Goal: Transaction & Acquisition: Obtain resource

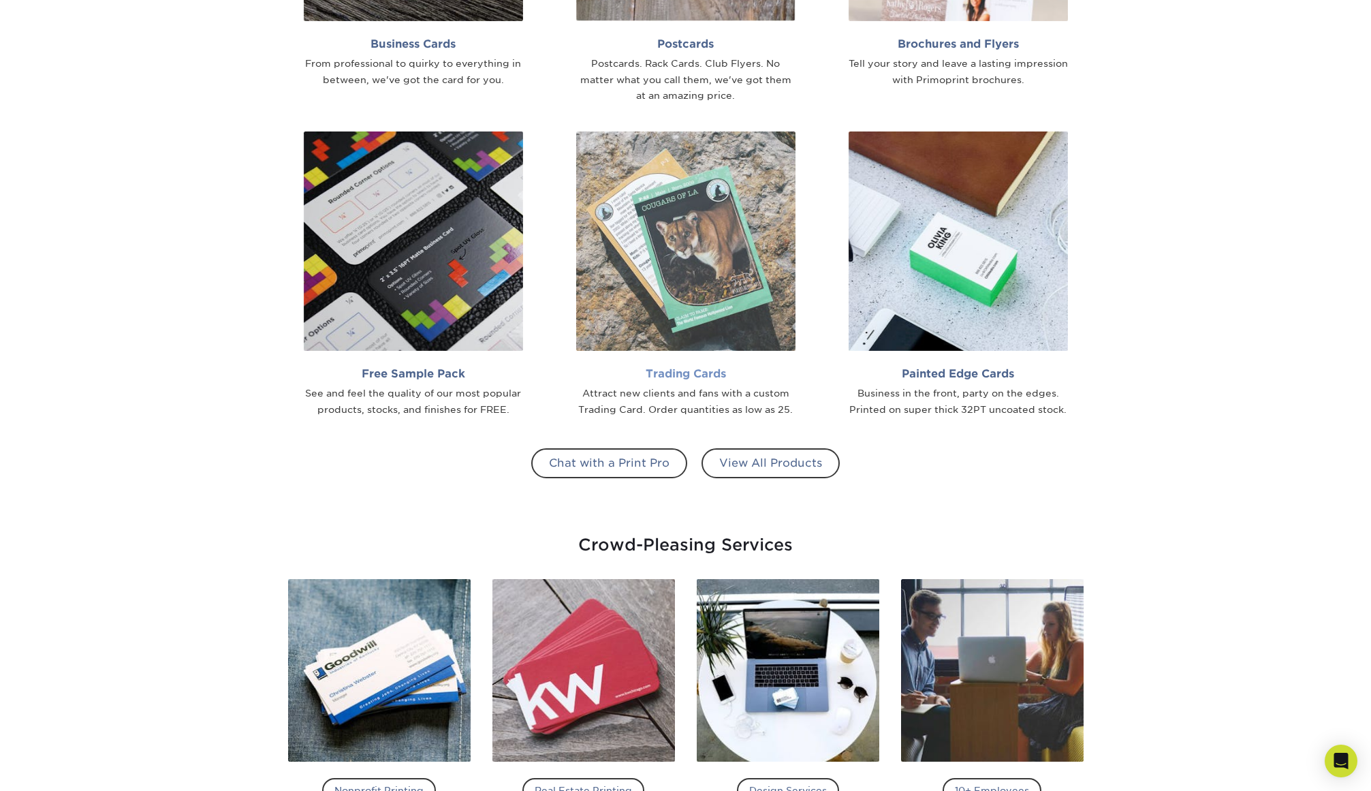
scroll to position [1362, 0]
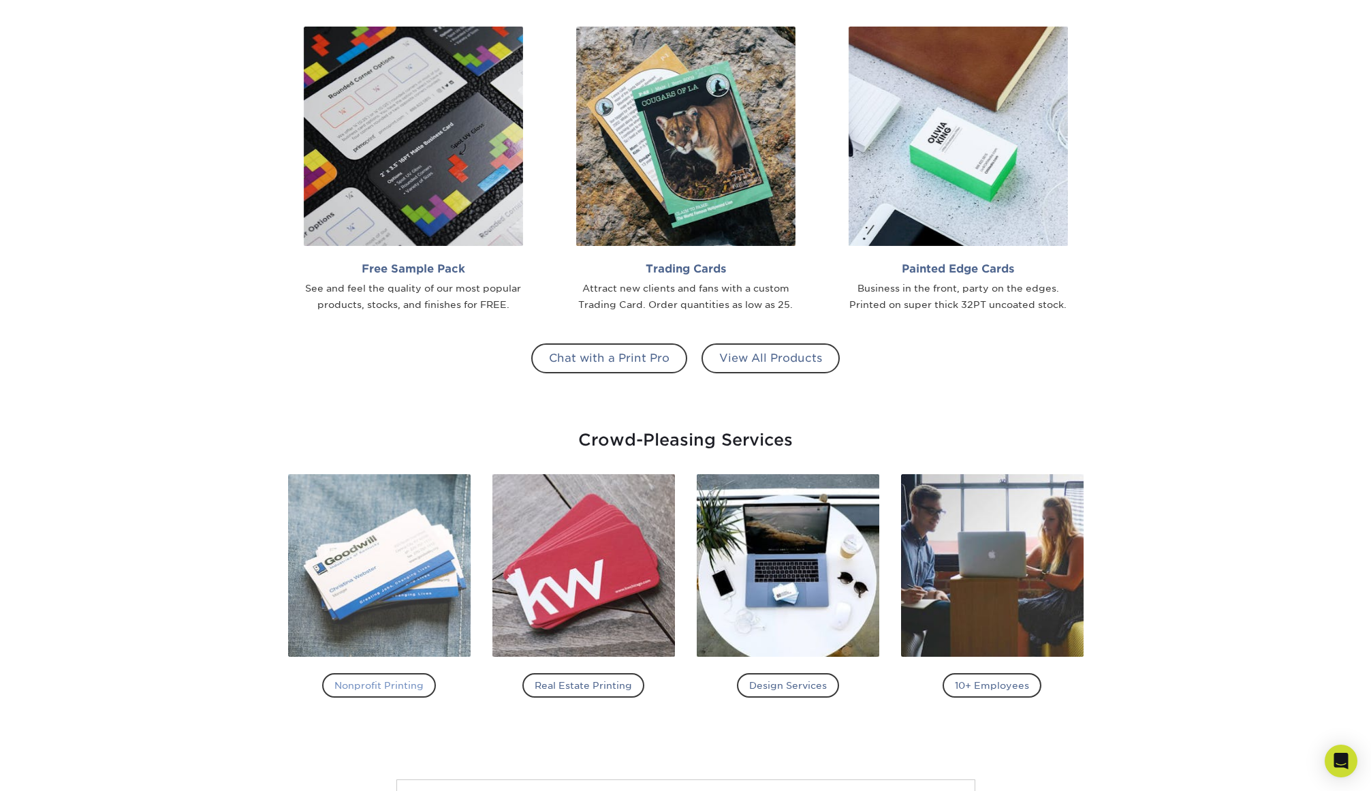
drag, startPoint x: 391, startPoint y: 686, endPoint x: 439, endPoint y: 645, distance: 62.8
click at [391, 686] on h4 "Nonprofit Printing" at bounding box center [379, 685] width 114 height 25
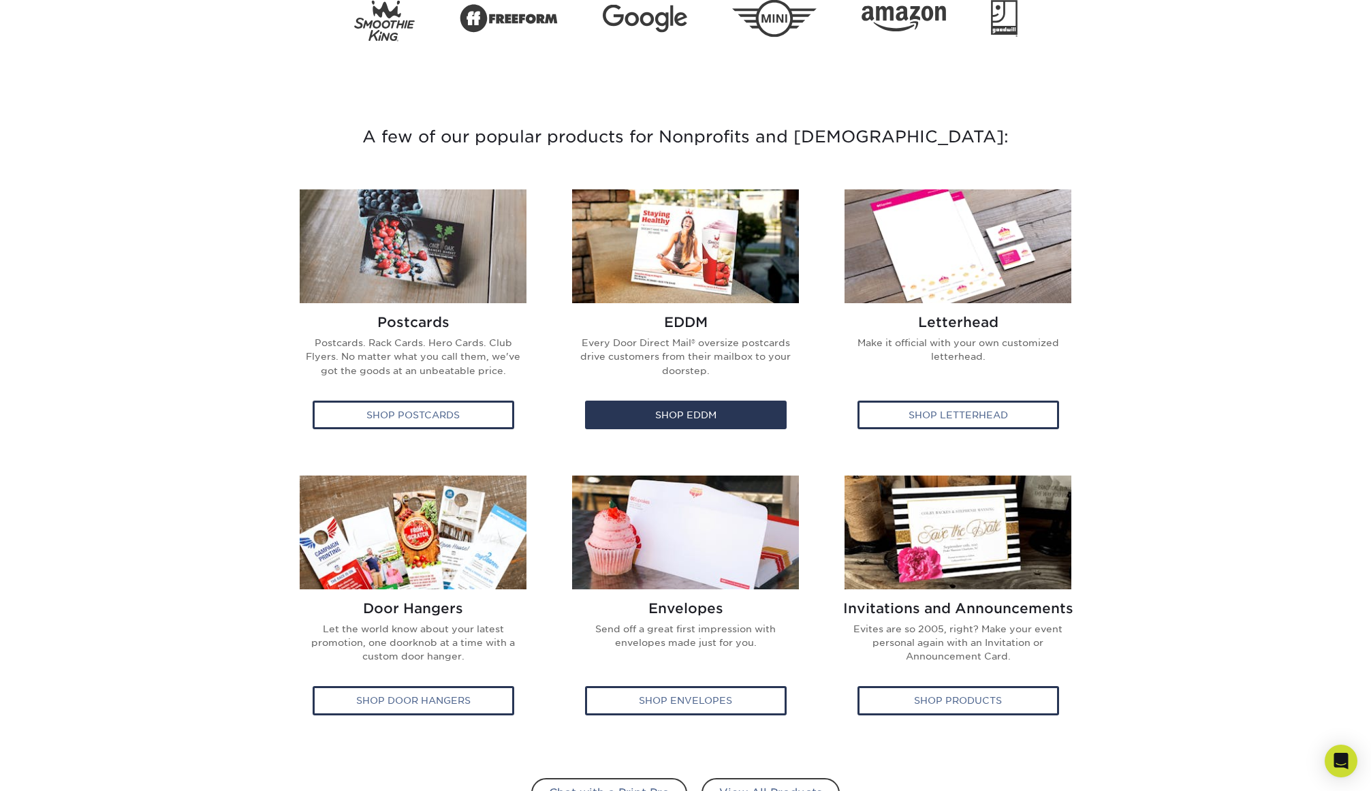
scroll to position [454, 0]
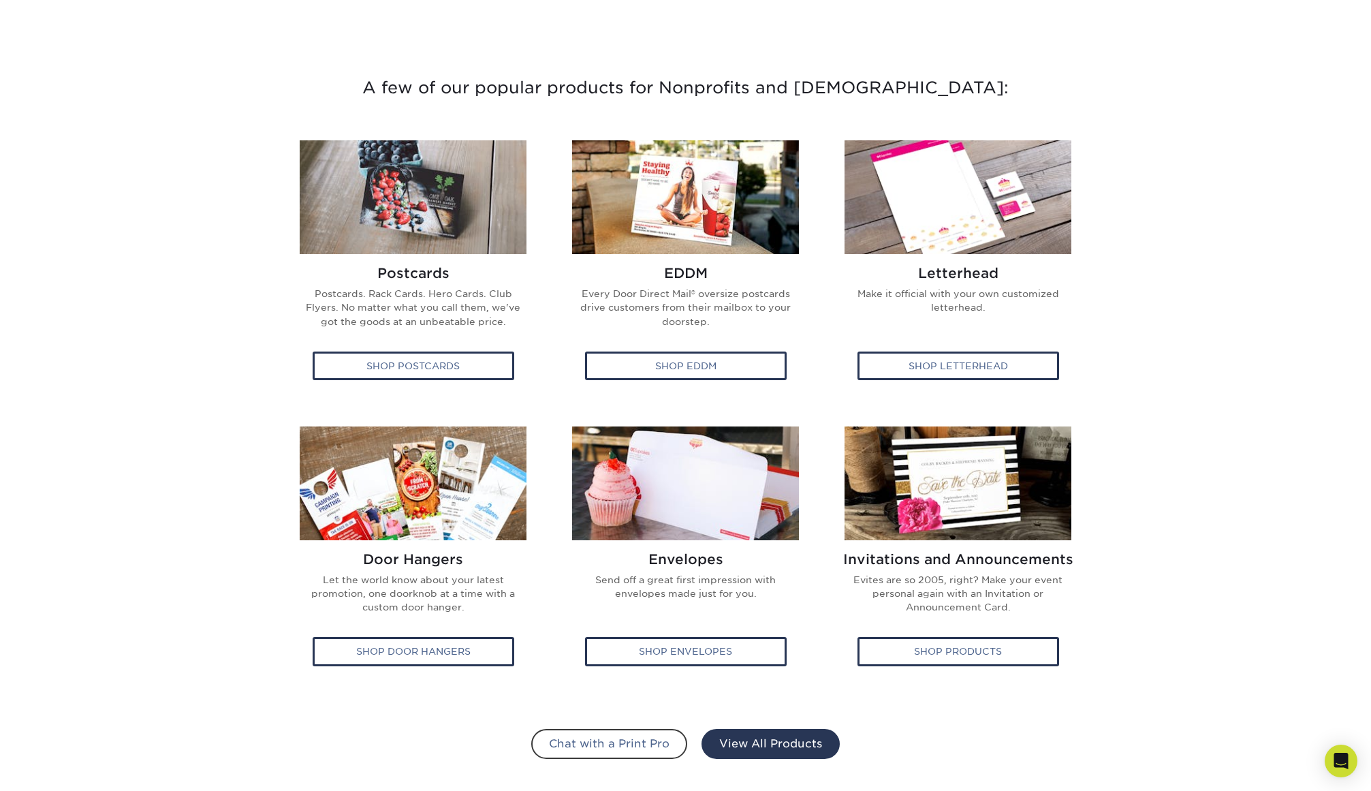
click at [780, 746] on link "View All Products" at bounding box center [770, 744] width 138 height 30
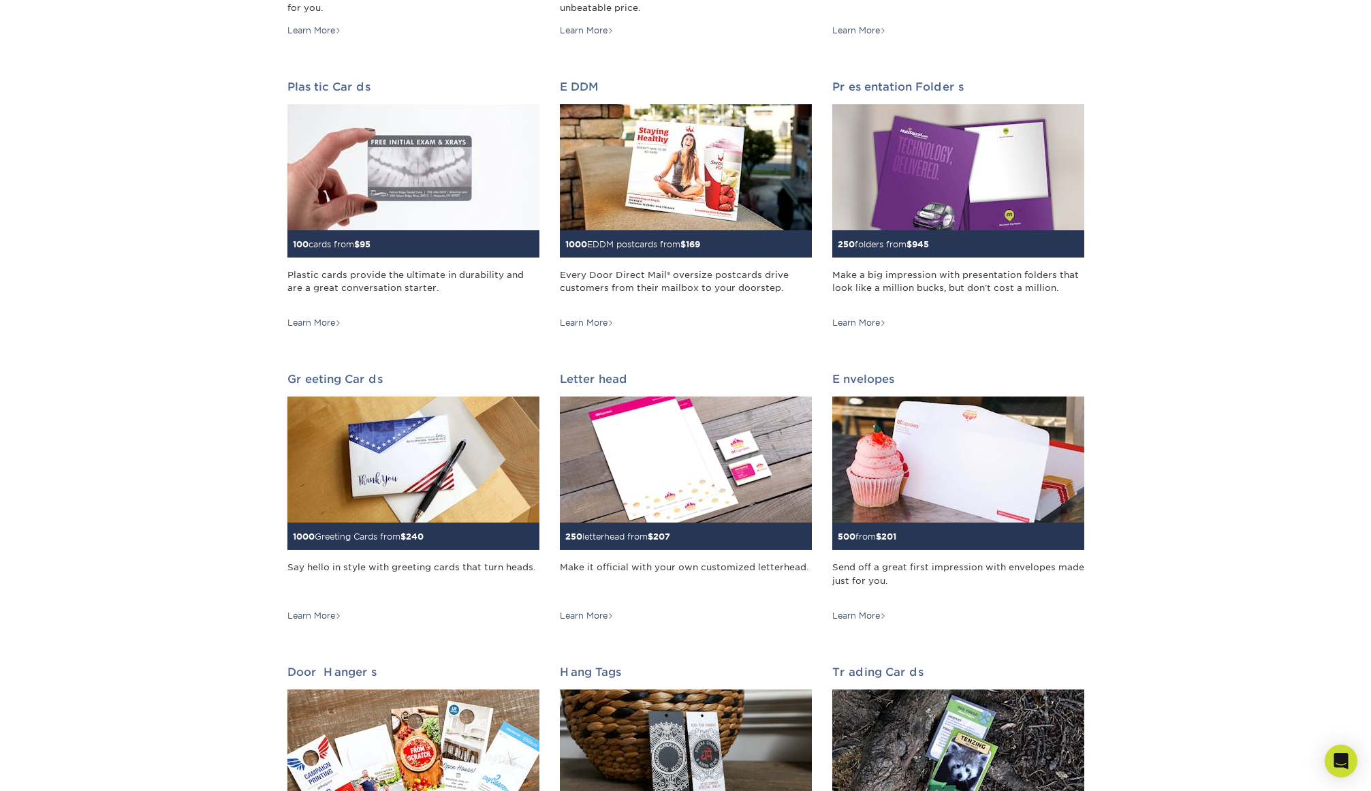
scroll to position [567, 0]
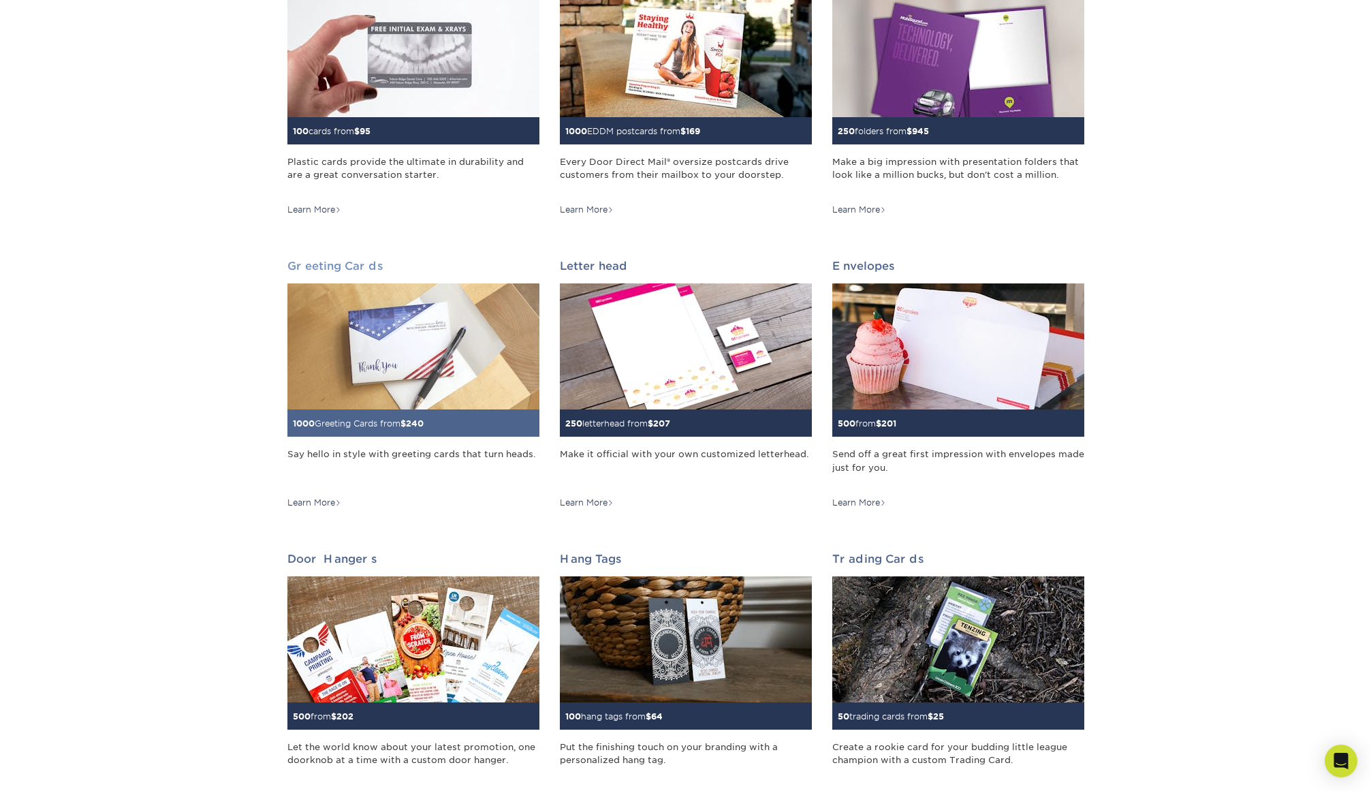
click at [402, 355] on img at bounding box center [413, 346] width 252 height 126
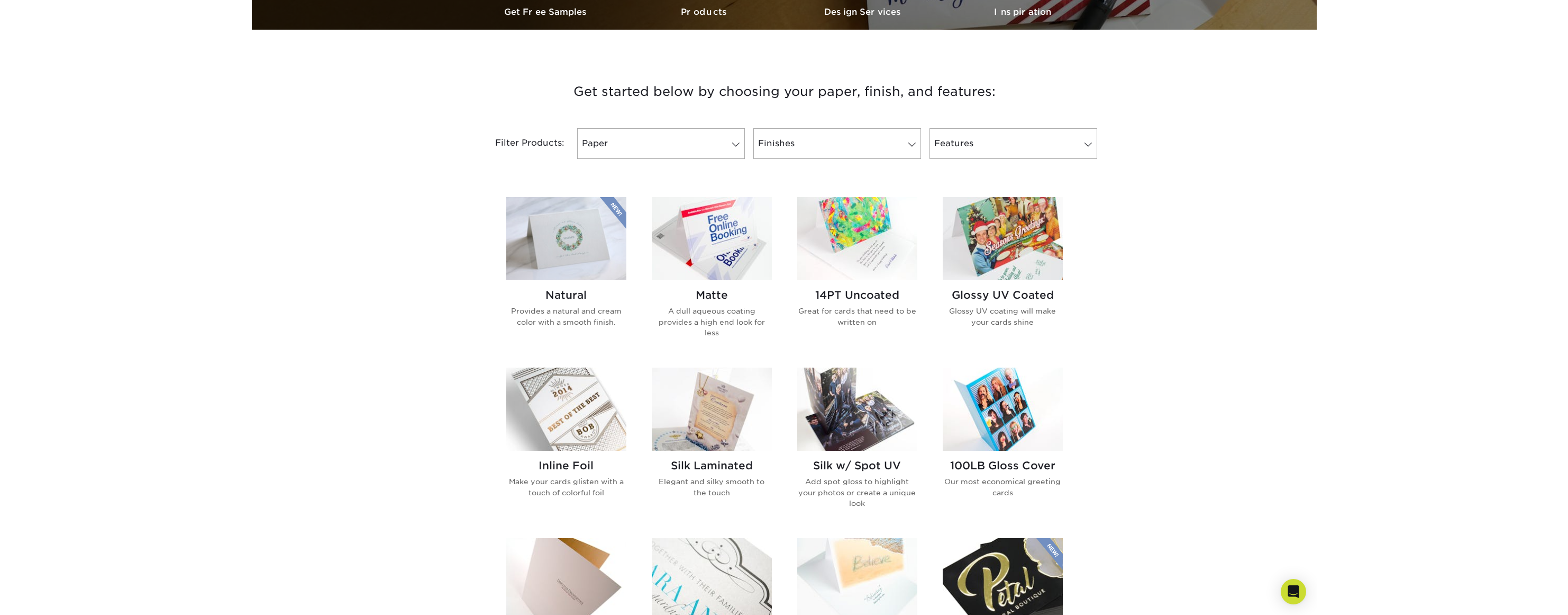
scroll to position [353, 0]
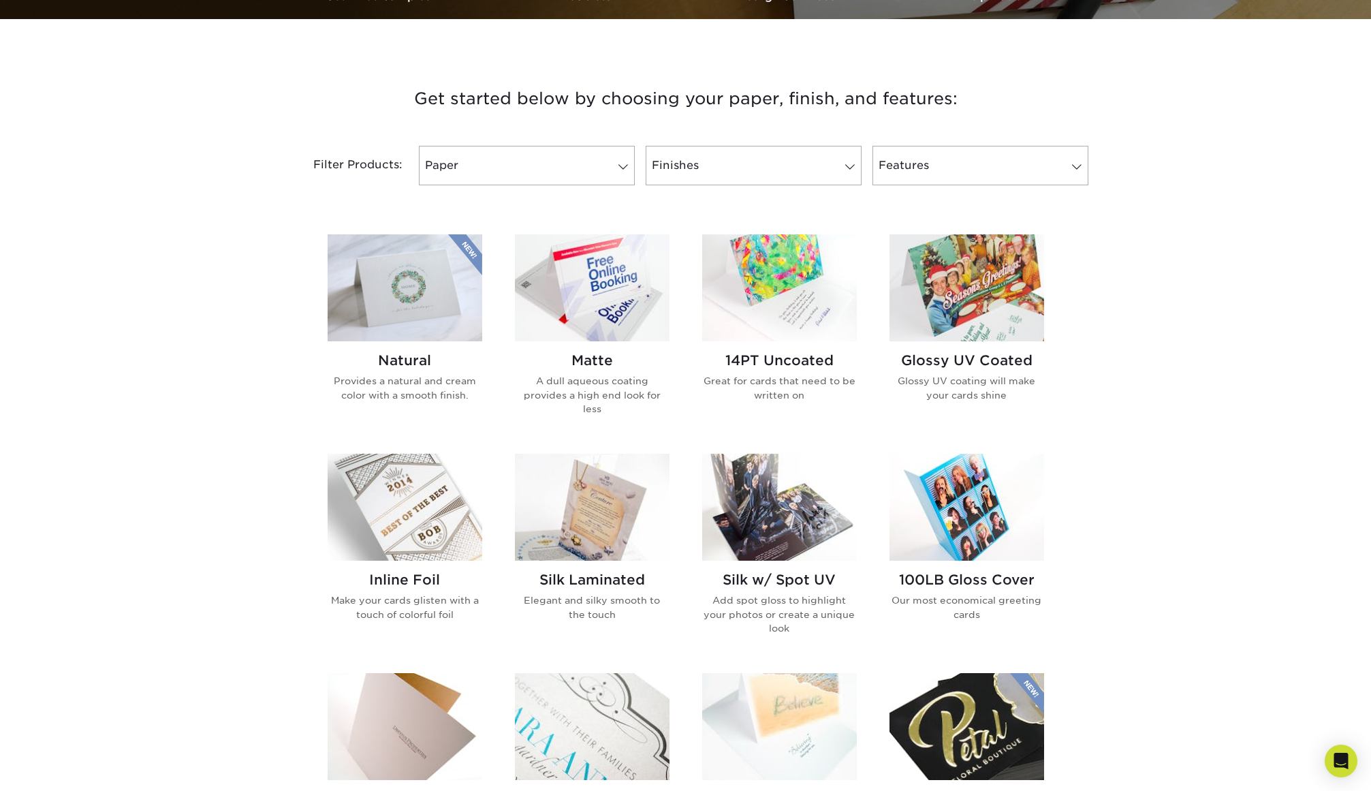
click at [1160, 385] on div "Get started below by choosing your paper, finish, and features: Filtered Matche…" at bounding box center [685, 552] width 1371 height 1000
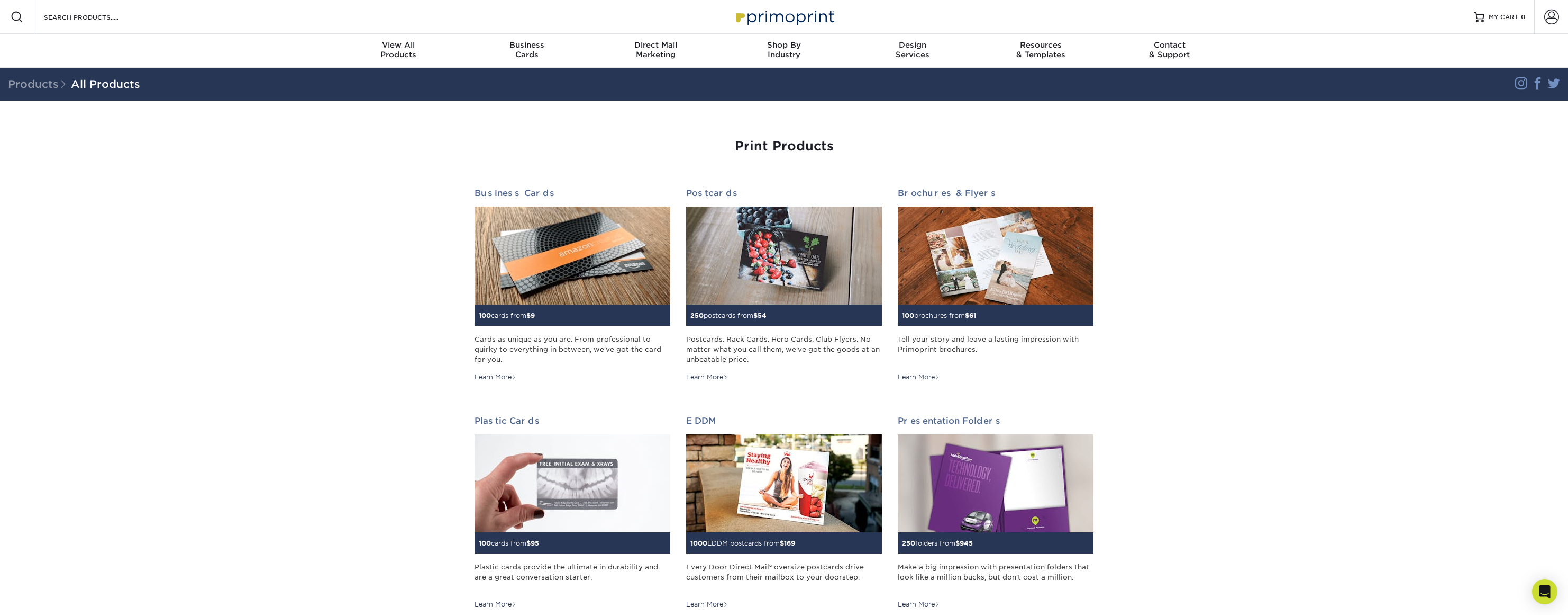
click at [789, 19] on img at bounding box center [784, 16] width 106 height 23
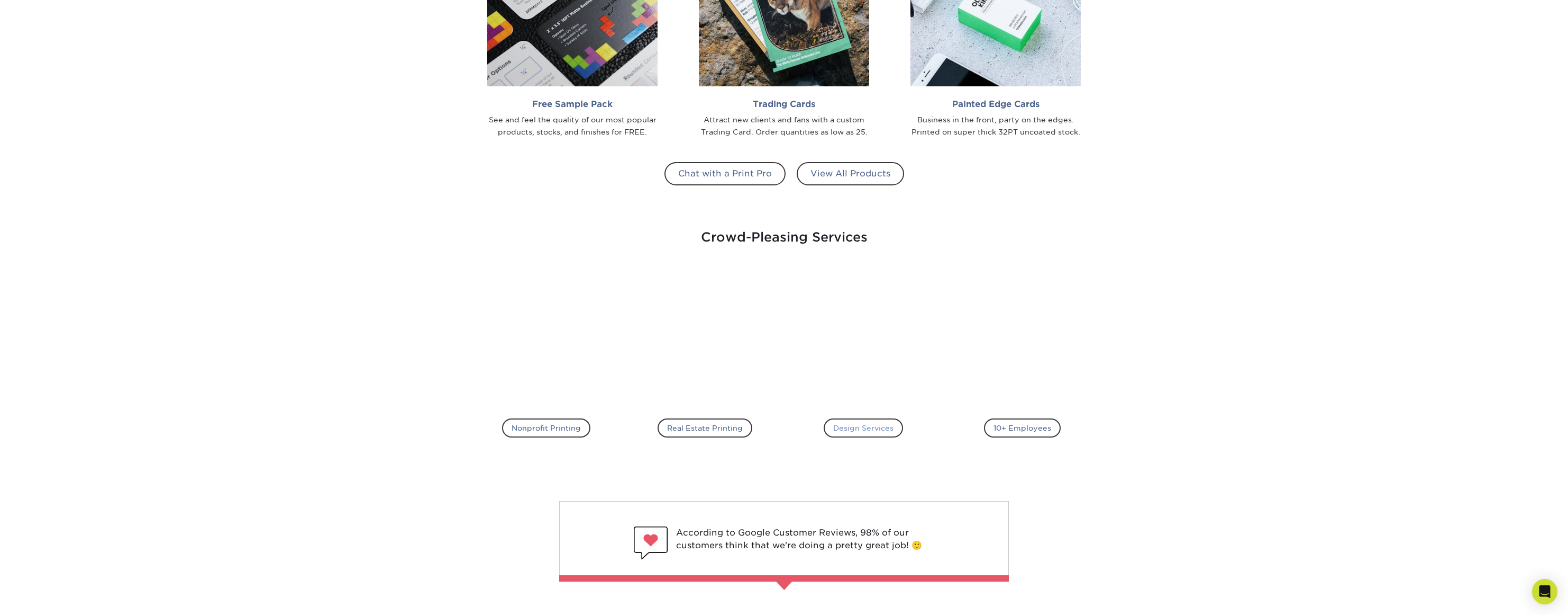
scroll to position [1412, 0]
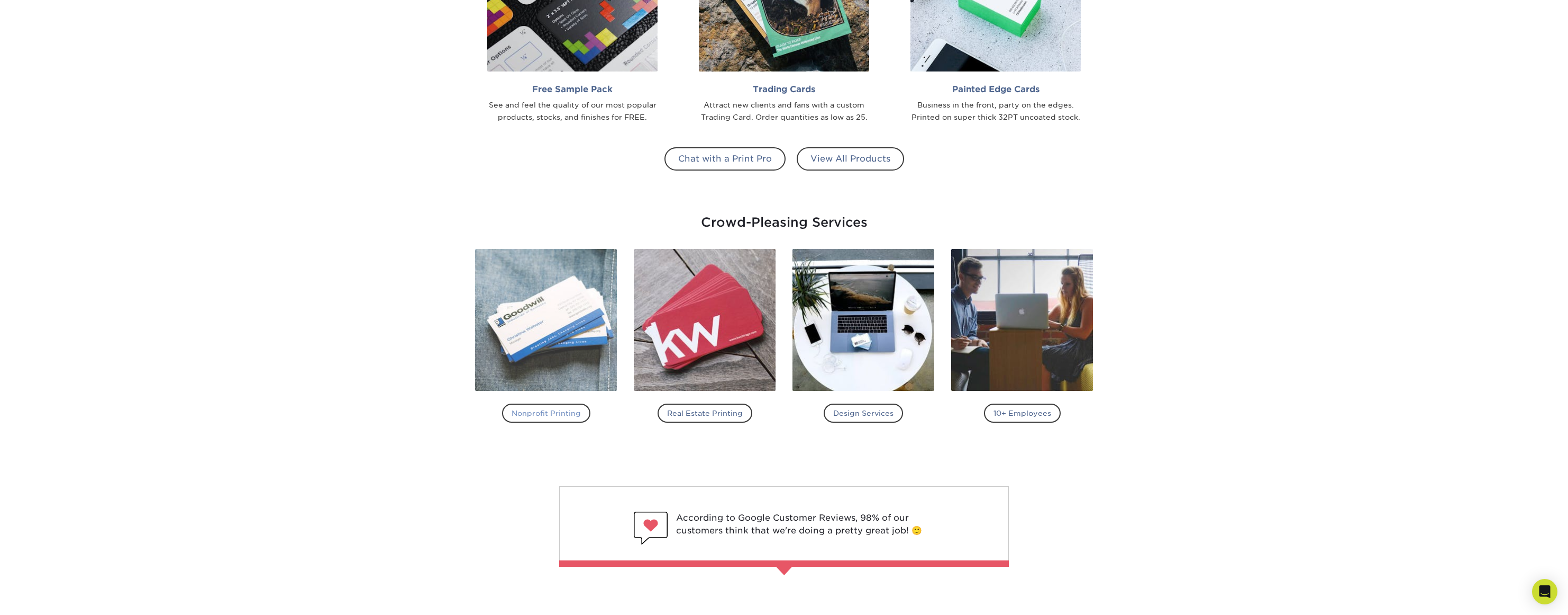
click at [542, 414] on h4 "Nonprofit Printing" at bounding box center [546, 413] width 89 height 19
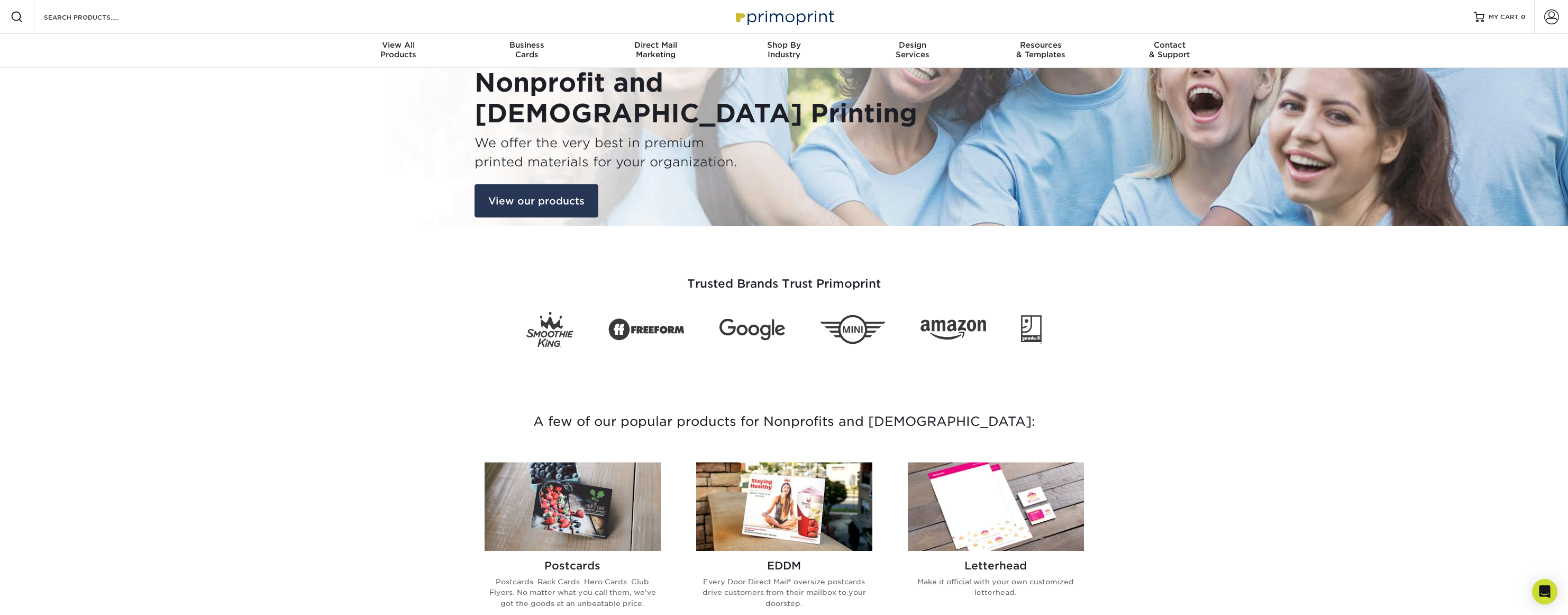
click at [530, 197] on link "View our products" at bounding box center [536, 201] width 124 height 34
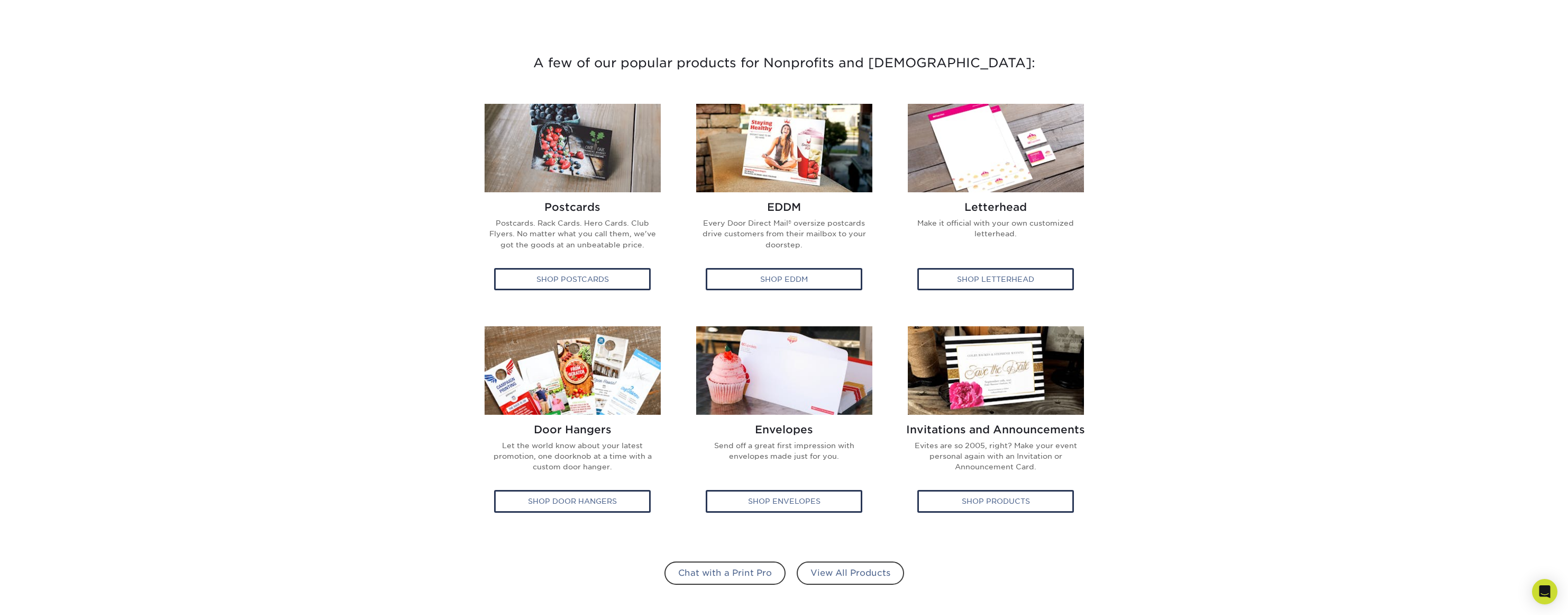
scroll to position [359, 0]
click at [868, 568] on link "View All Products" at bounding box center [850, 571] width 107 height 23
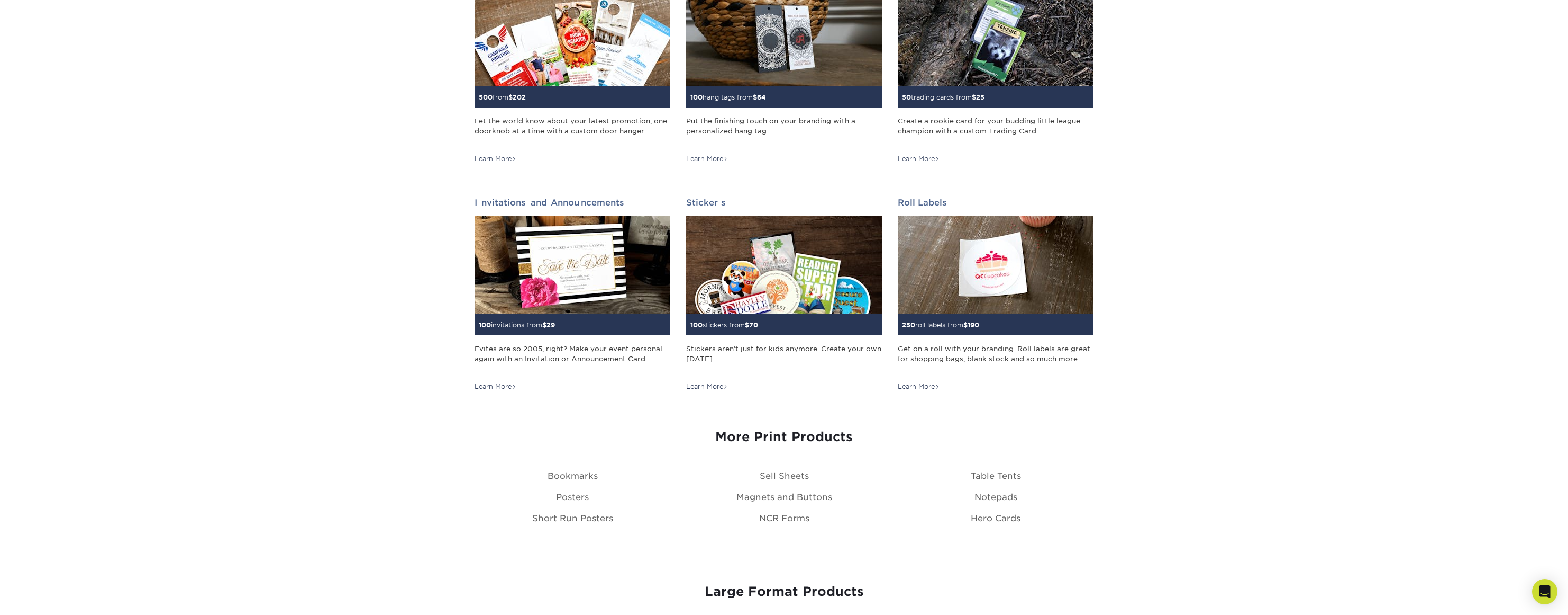
scroll to position [618, 0]
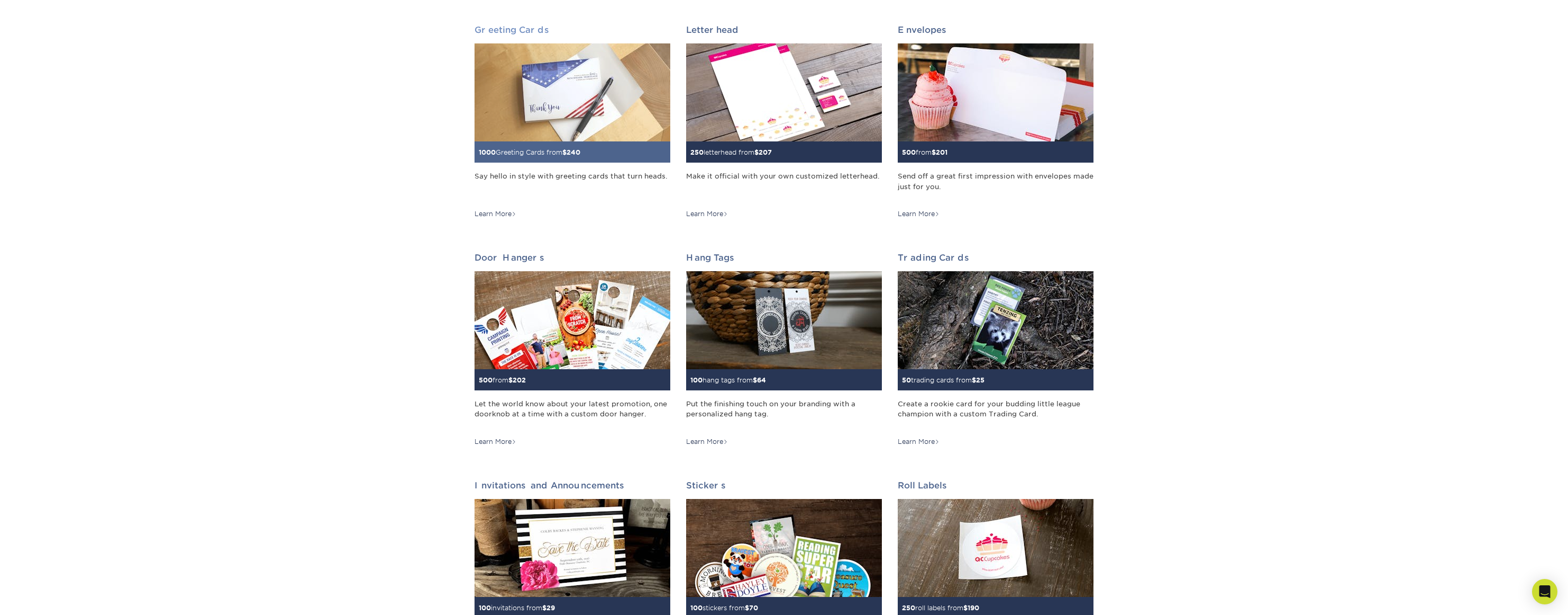
click at [559, 72] on img at bounding box center [573, 93] width 196 height 98
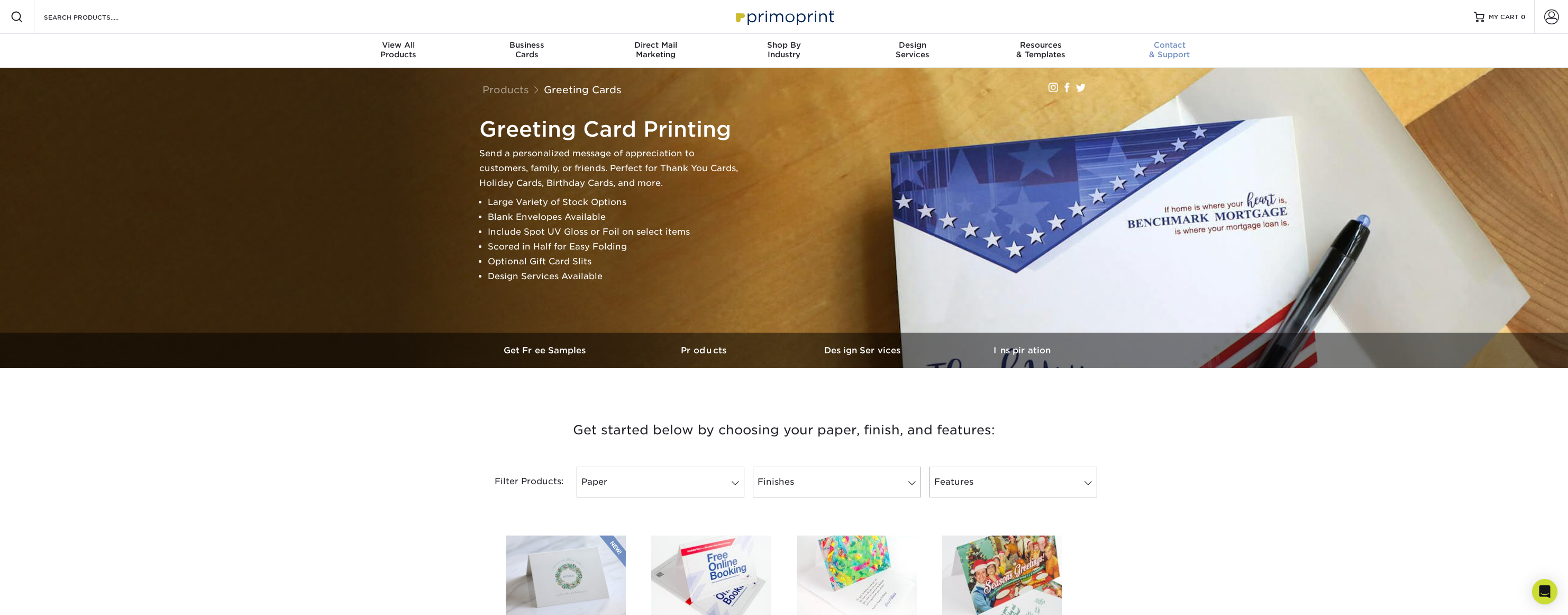
click at [1176, 49] on span "Contact" at bounding box center [1169, 45] width 128 height 9
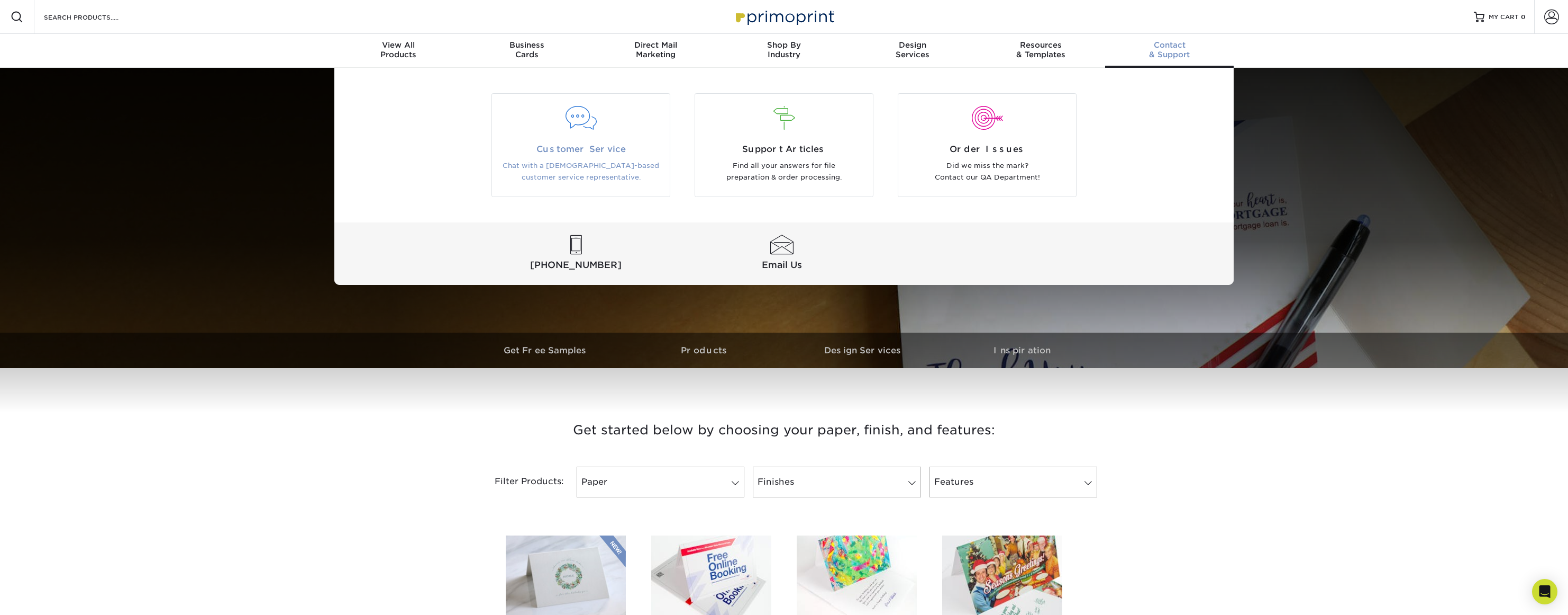
click at [578, 121] on div at bounding box center [580, 118] width 162 height 24
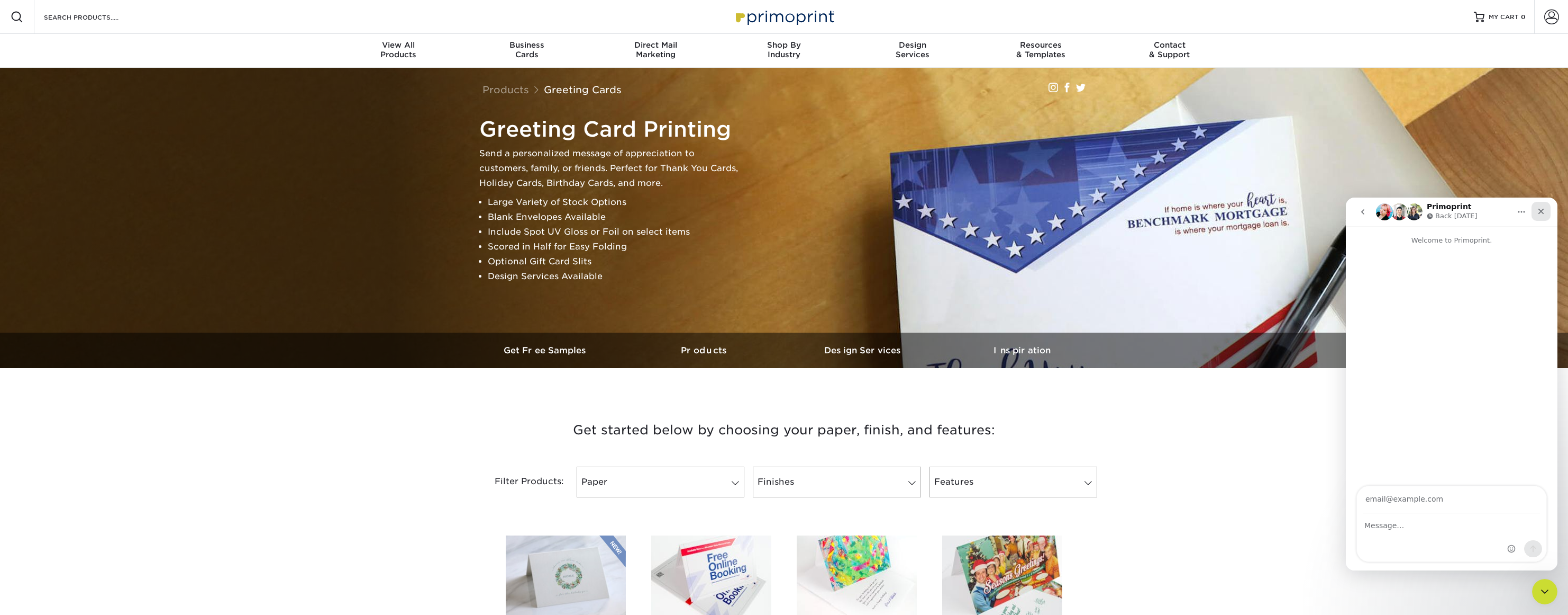
click at [1539, 210] on icon "Close" at bounding box center [1541, 211] width 5 height 5
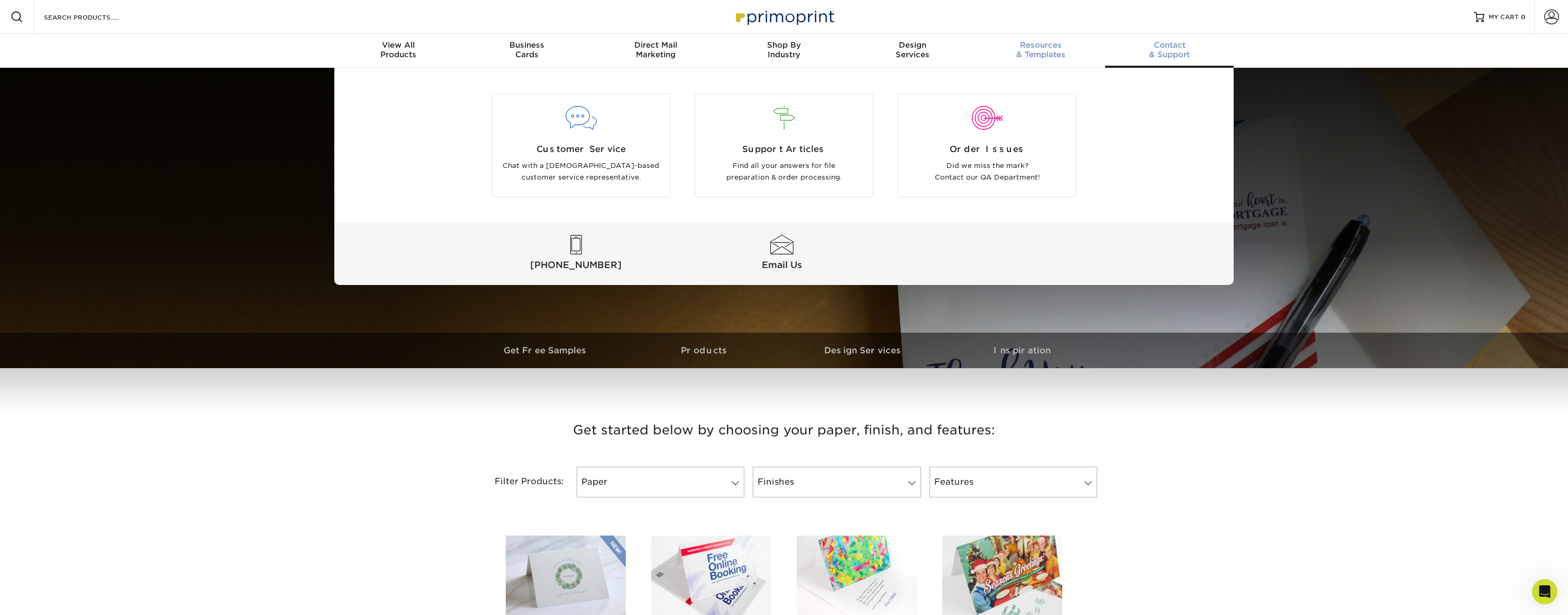
click at [1047, 50] on div "Resources & Templates" at bounding box center [1040, 50] width 128 height 19
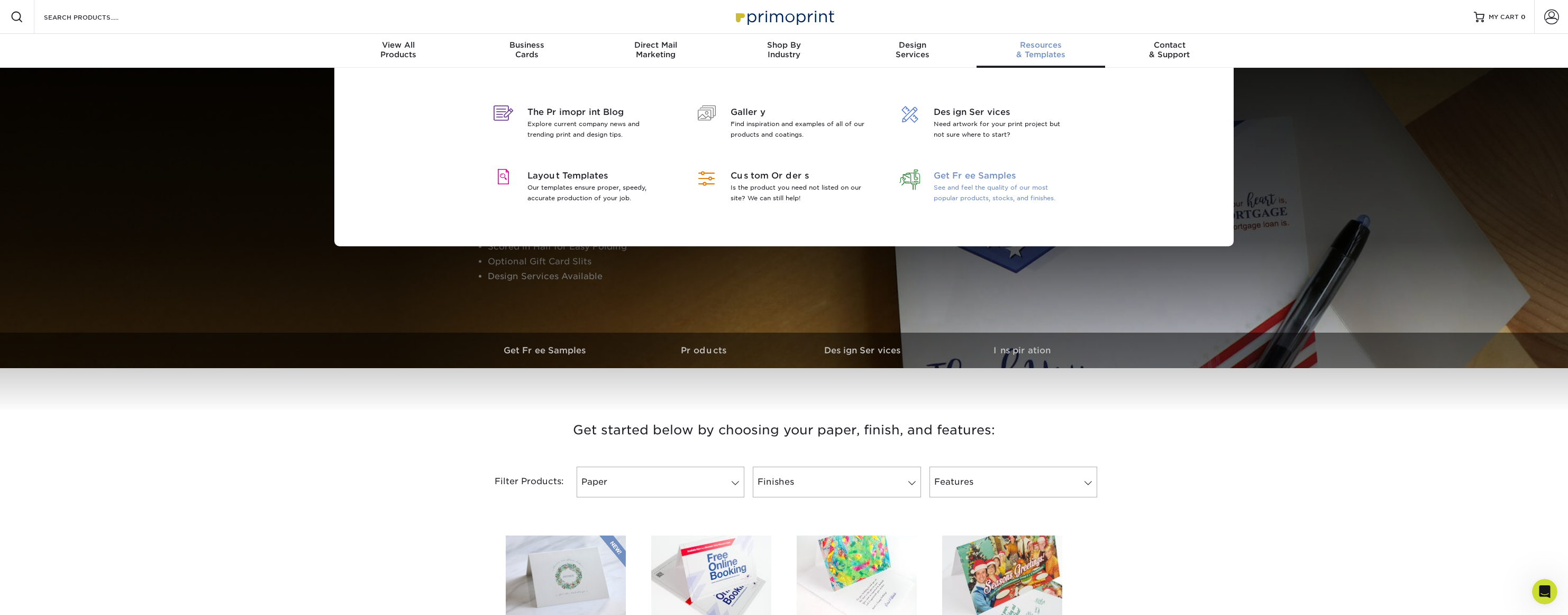
click at [992, 180] on span "Get Free Samples" at bounding box center [1002, 176] width 137 height 12
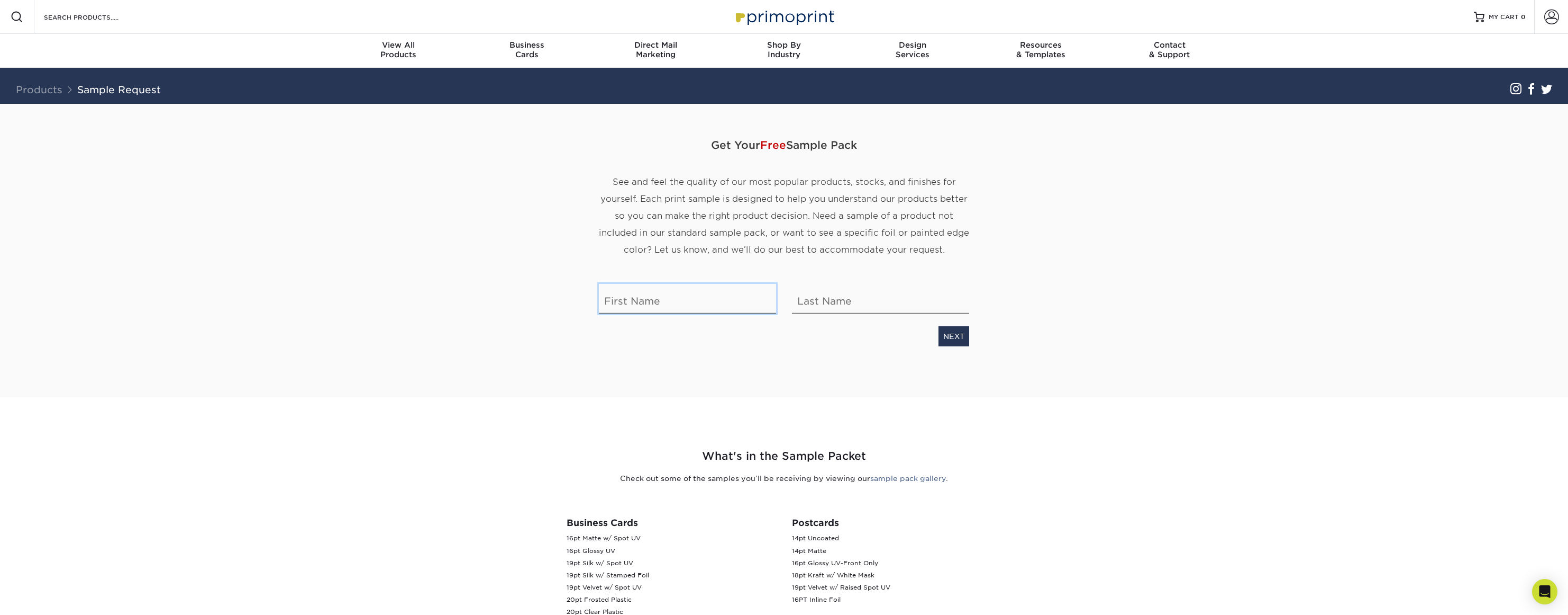
click at [606, 307] on input "text" at bounding box center [688, 299] width 177 height 30
type input "Holly"
type input "Netz"
click at [947, 342] on link "NEXT" at bounding box center [953, 336] width 30 height 20
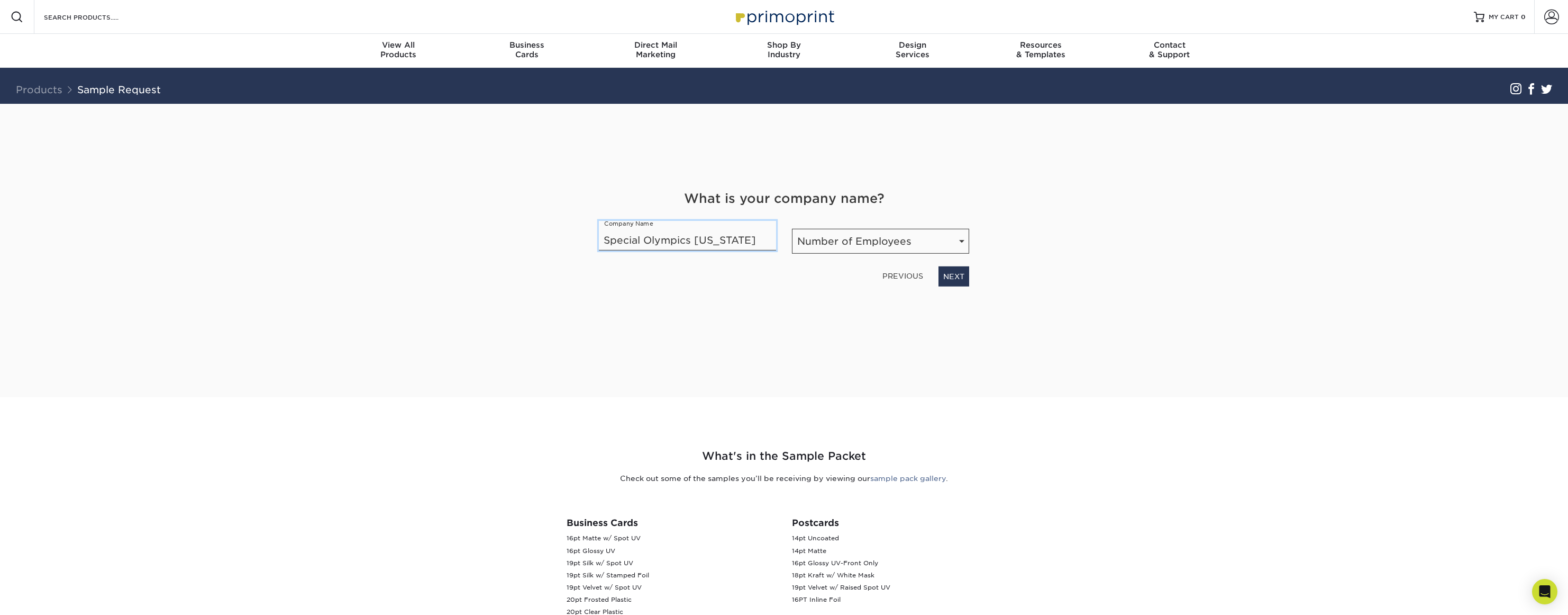
type input "Special Olympics Montana"
click at [863, 238] on select "Number of Employees Self-employed 1-10 employees 11-50 employees 51-200 employe…" at bounding box center [880, 241] width 177 height 25
select select "11-50"
click at [792, 229] on select "Number of Employees Self-employed 1-10 employees 11-50 employees 51-200 employe…" at bounding box center [880, 241] width 177 height 25
click at [961, 278] on link "NEXT" at bounding box center [953, 276] width 30 height 20
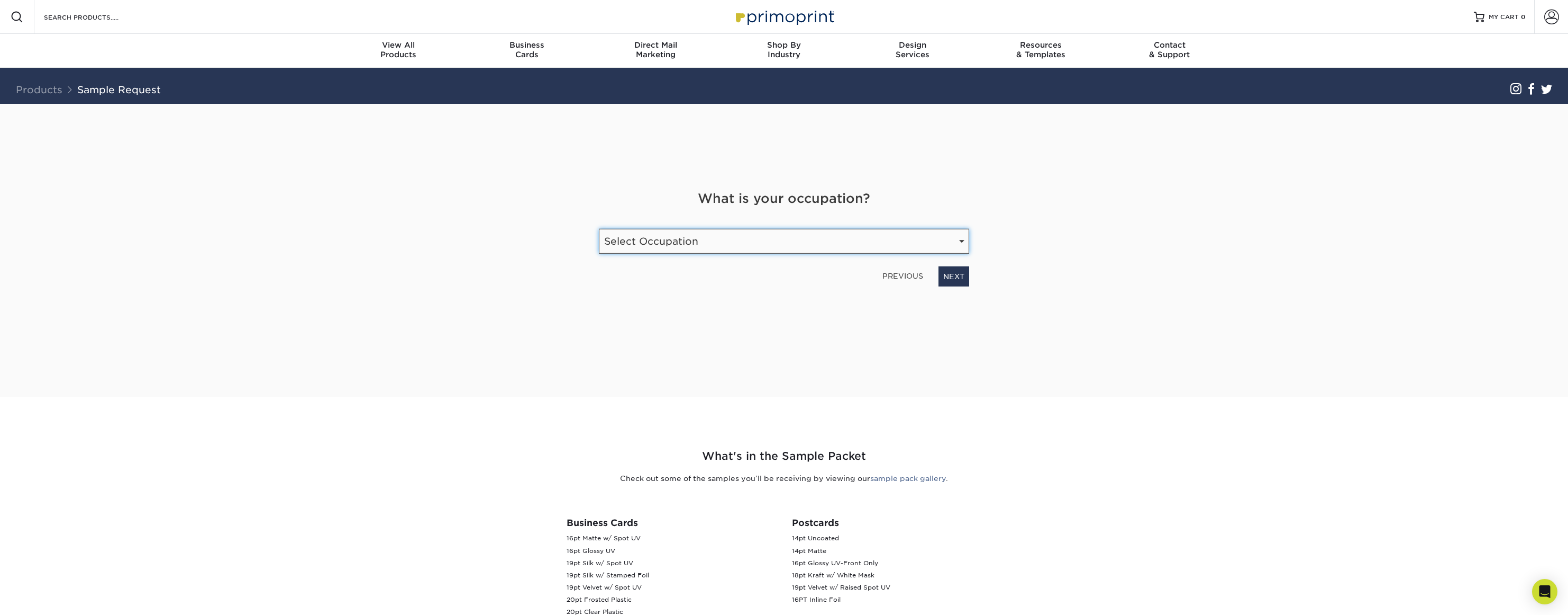
click at [648, 246] on select "Select Occupation Agency Automotive Blogger Cleaning Services Construction Educ…" at bounding box center [784, 241] width 371 height 25
select select "Marketing"
click at [599, 229] on select "Select Occupation Agency Automotive Blogger Cleaning Services Construction Educ…" at bounding box center [784, 241] width 371 height 25
click at [957, 274] on link "NEXT" at bounding box center [953, 276] width 30 height 20
type input "hnetz@somt.org"
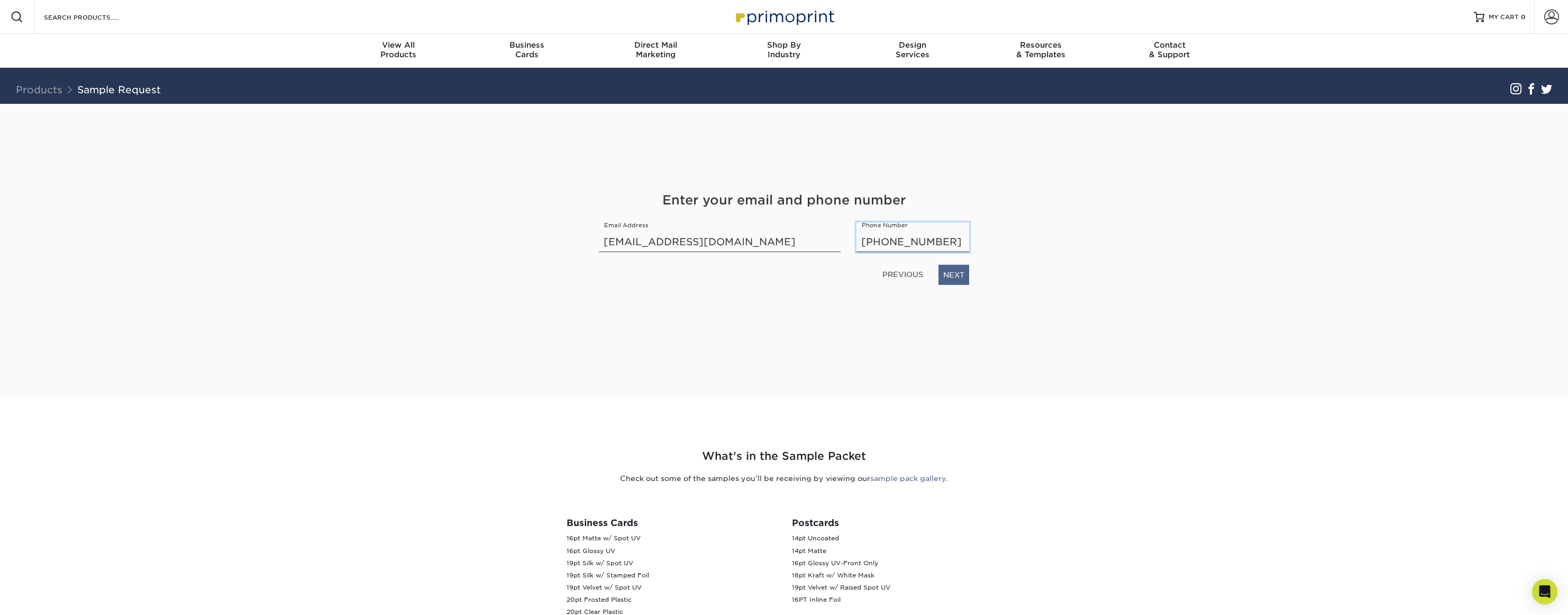
type input "406-315-4200"
click at [955, 274] on link "NEXT" at bounding box center [953, 274] width 30 height 20
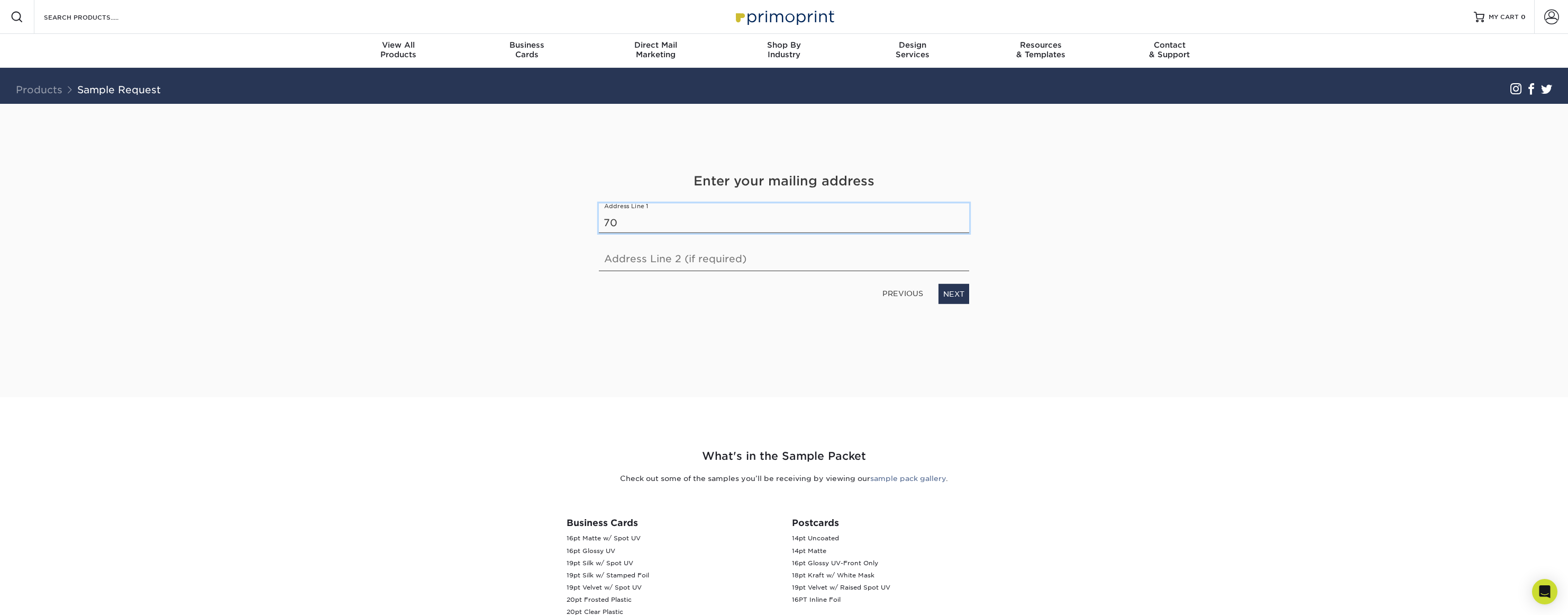
type input "7"
type input "3211 38th St W"
click at [954, 292] on link "NEXT" at bounding box center [953, 294] width 30 height 20
type input "Billings"
click at [862, 215] on select "State / Province Alabama Alaska Arizona Arkansas California Colorado Connecticu…" at bounding box center [880, 221] width 177 height 25
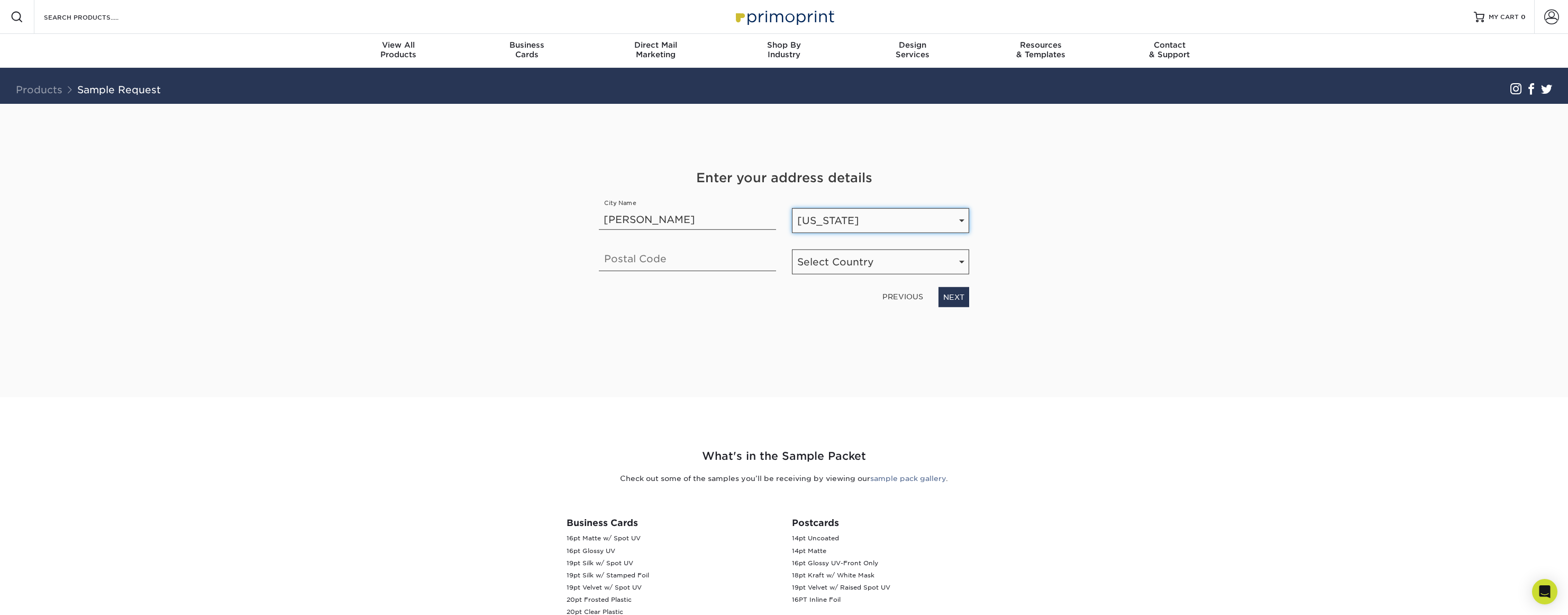
select select "MT"
click at [792, 208] on select "State / Province Alabama Alaska Arizona Arkansas California Colorado Connecticu…" at bounding box center [880, 221] width 177 height 25
click at [643, 258] on input "text" at bounding box center [688, 256] width 177 height 30
type input "59102"
click at [848, 269] on select "Select Country United States Canada" at bounding box center [880, 262] width 177 height 25
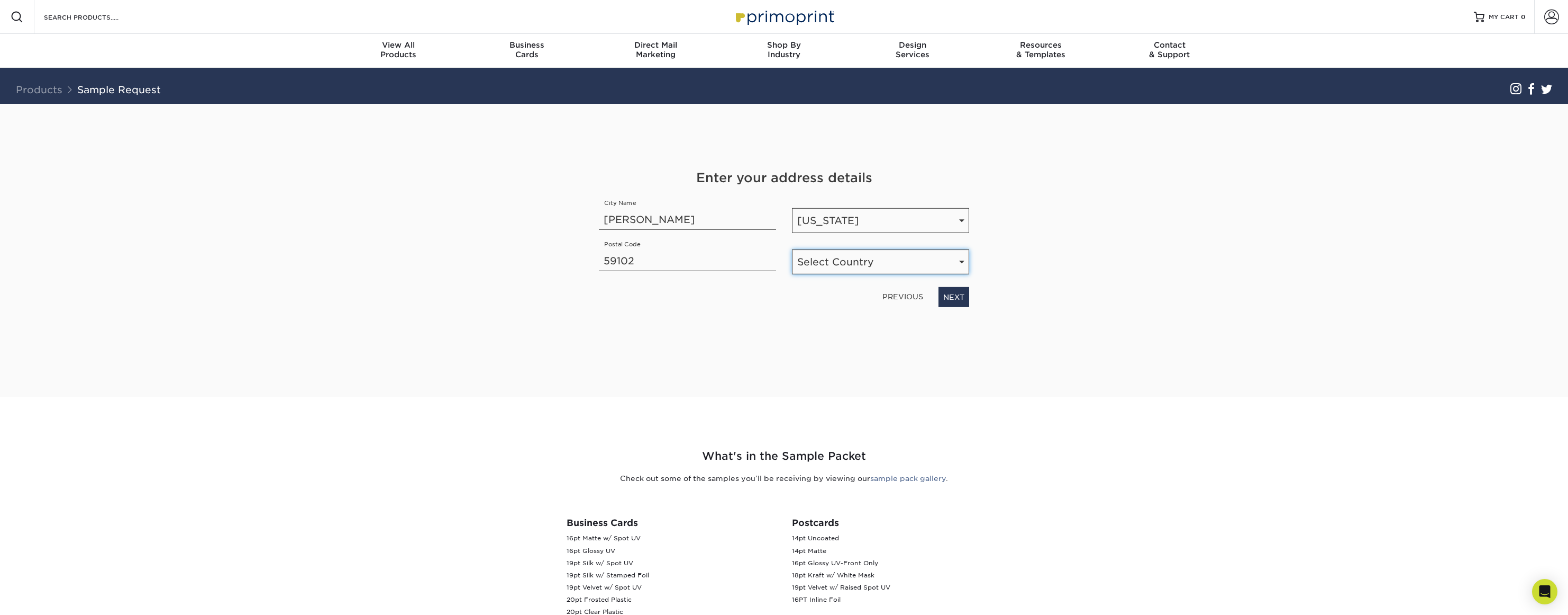
select select "US"
click at [792, 250] on select "Select Country United States Canada" at bounding box center [880, 262] width 177 height 25
click at [956, 295] on link "NEXT" at bounding box center [953, 297] width 30 height 20
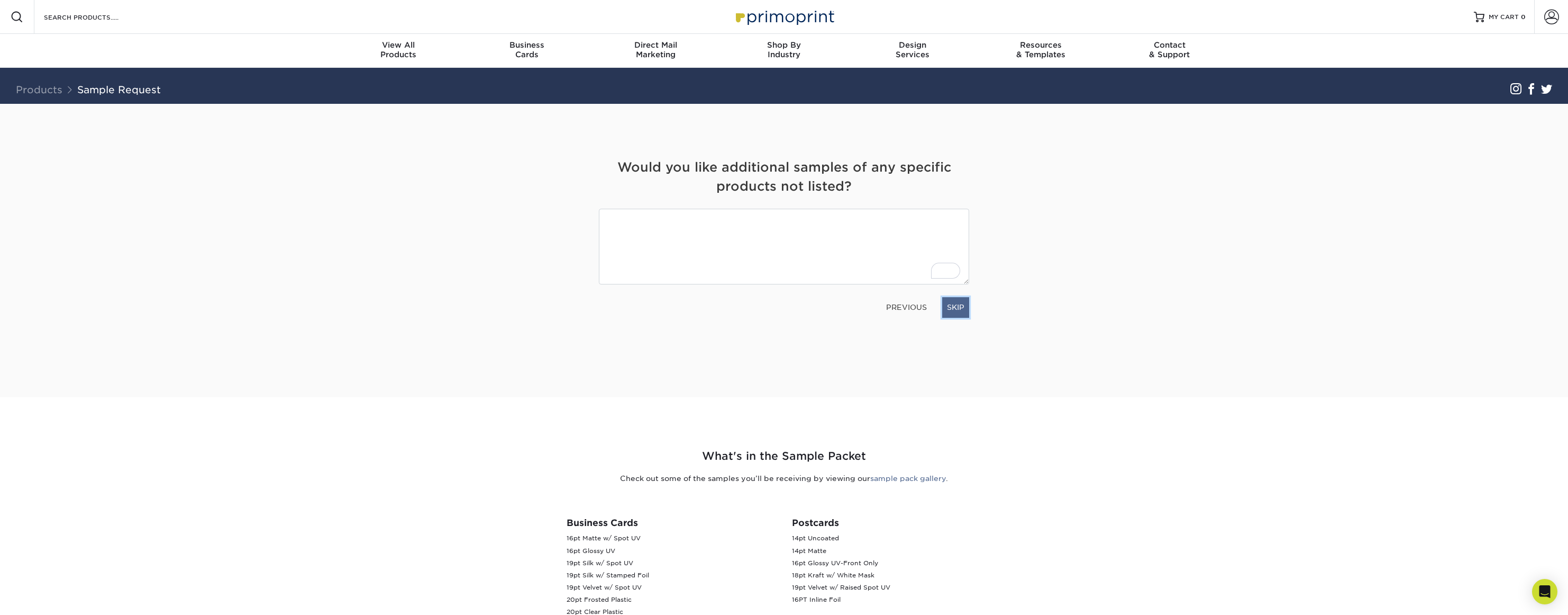
click at [955, 306] on link "SKIP" at bounding box center [956, 307] width 27 height 20
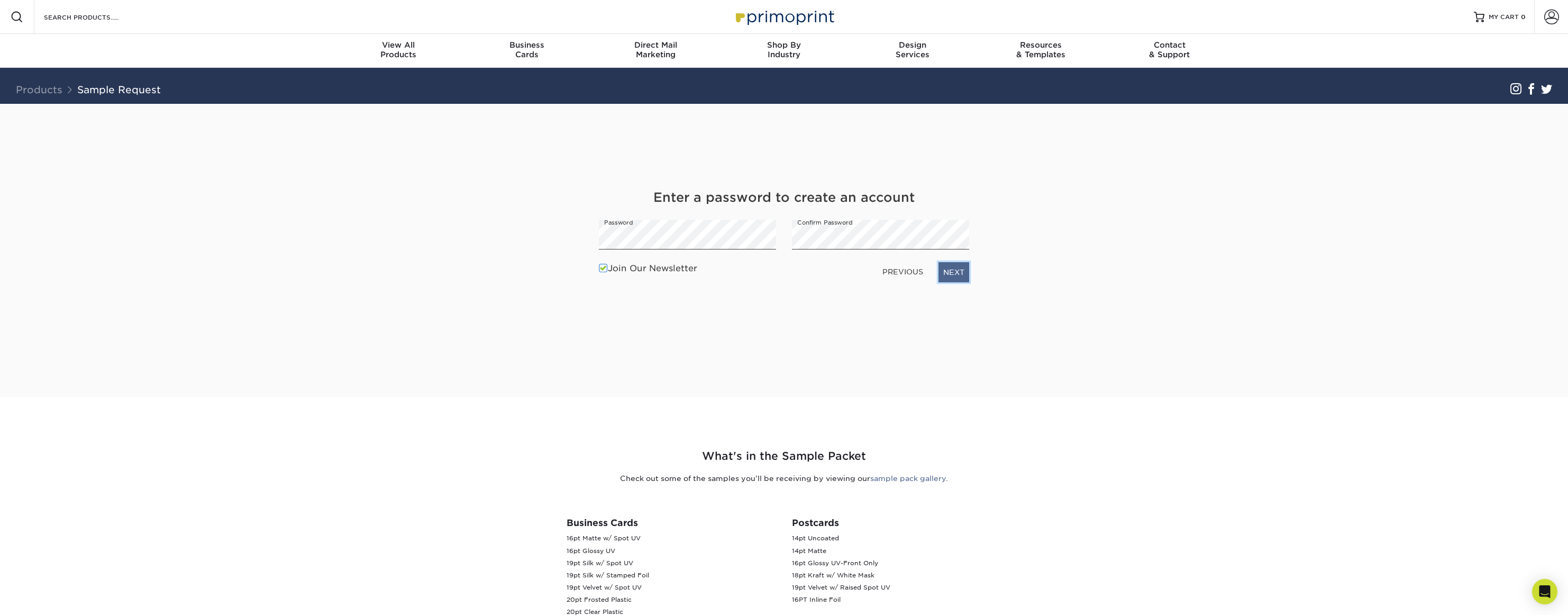
click at [944, 276] on link "NEXT" at bounding box center [953, 272] width 30 height 20
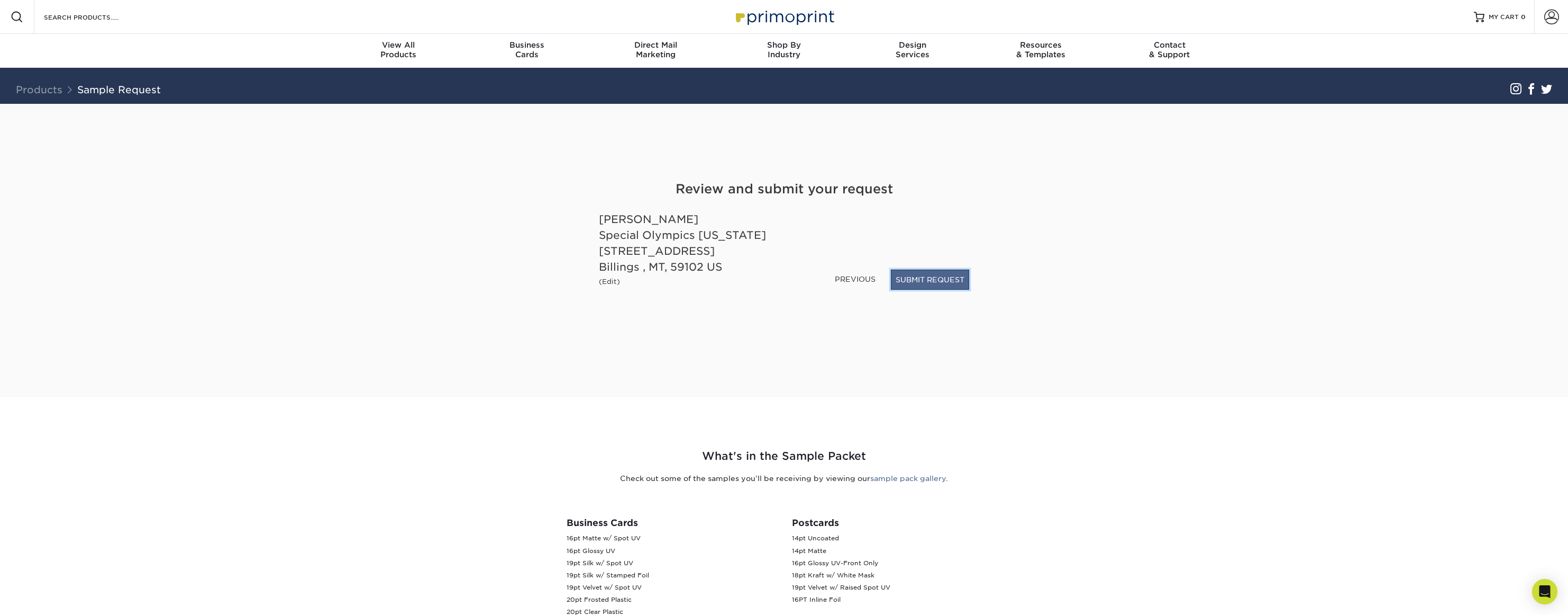
click at [934, 281] on button "SUBMIT REQUEST" at bounding box center [930, 280] width 78 height 20
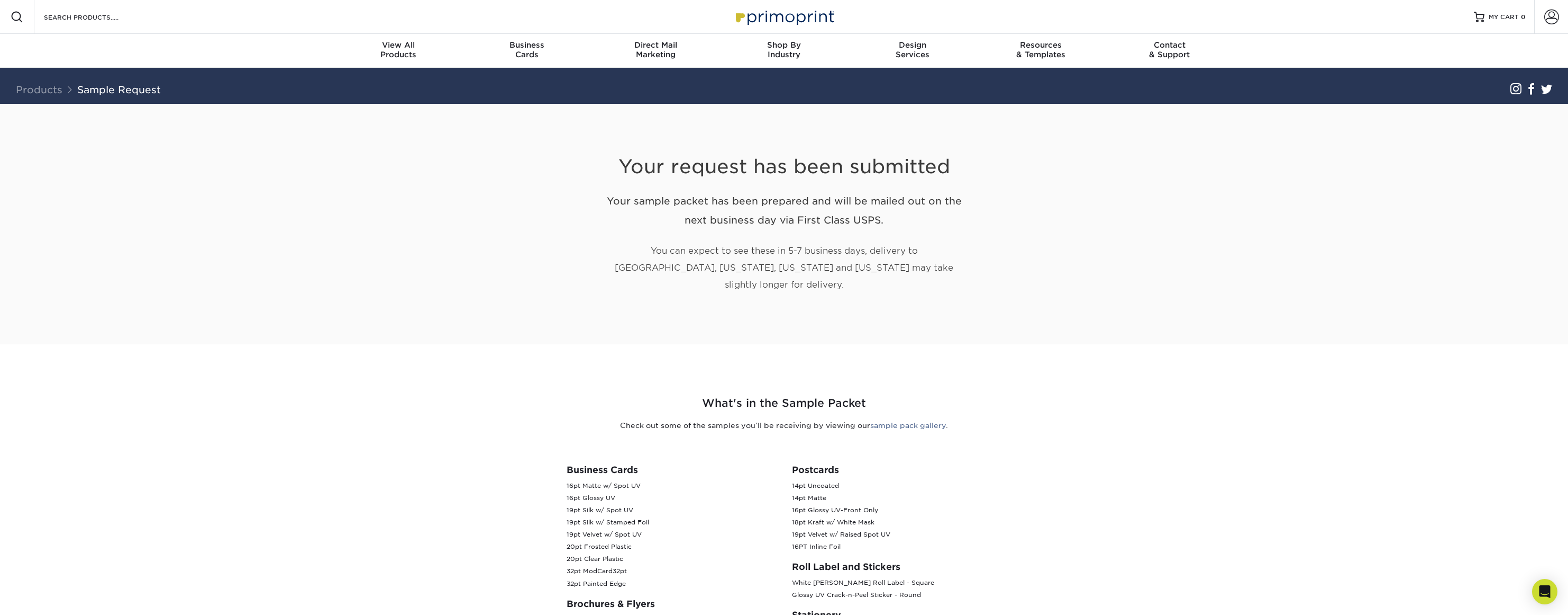
click at [779, 16] on img at bounding box center [784, 16] width 106 height 23
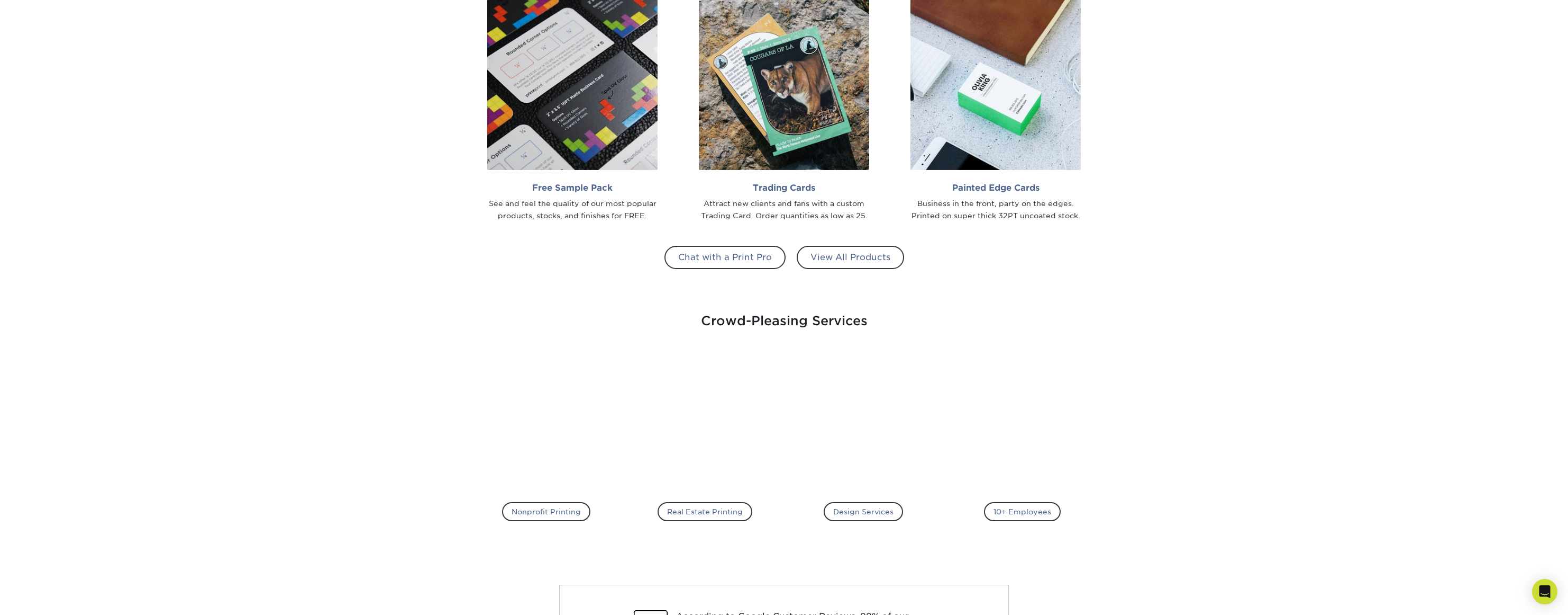
scroll to position [1588, 0]
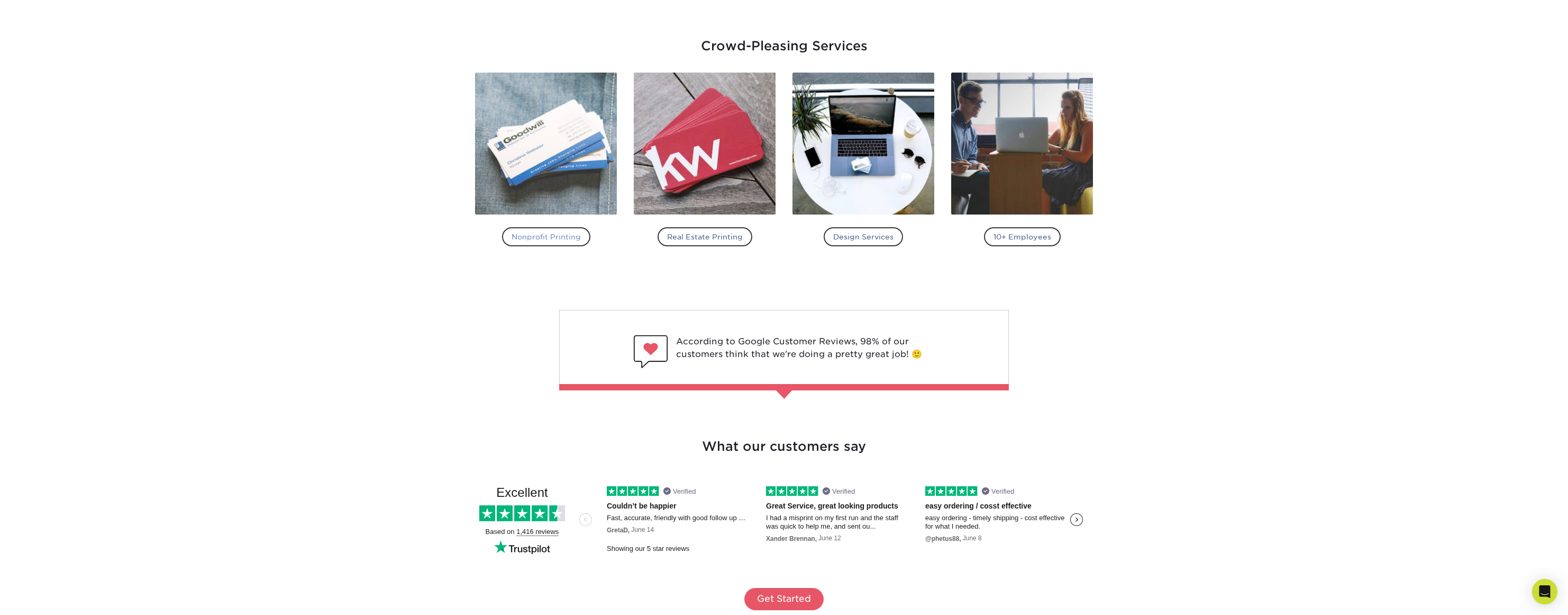
click at [568, 238] on h4 "Nonprofit Printing" at bounding box center [546, 236] width 89 height 19
